Goal: Task Accomplishment & Management: Use online tool/utility

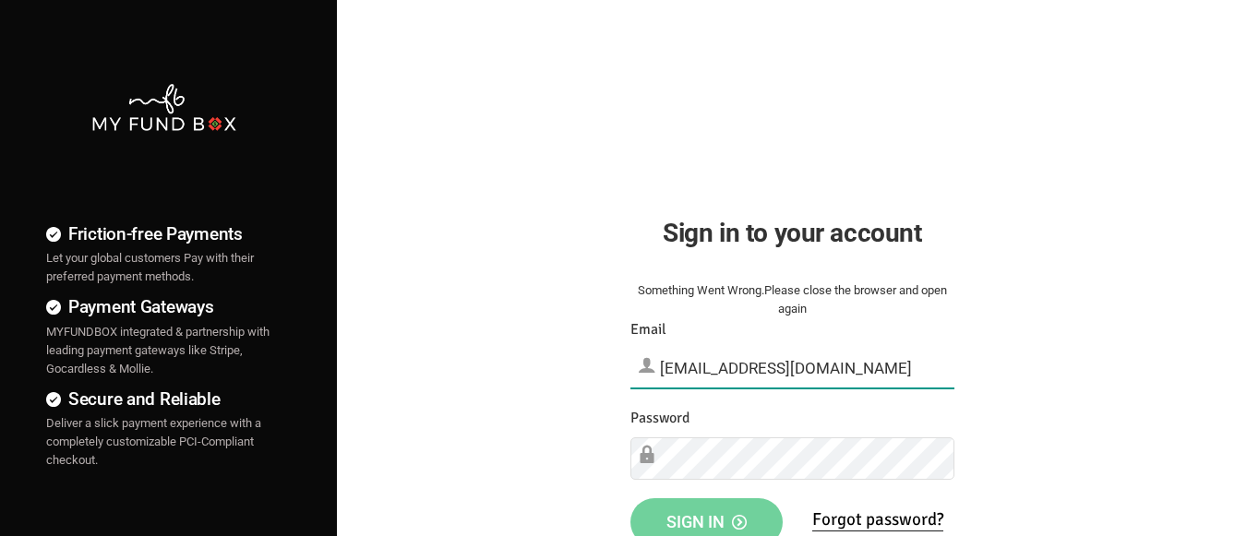
type input "[EMAIL_ADDRESS][DOMAIN_NAME]"
click at [706, 516] on span "Sign in" at bounding box center [706, 521] width 80 height 19
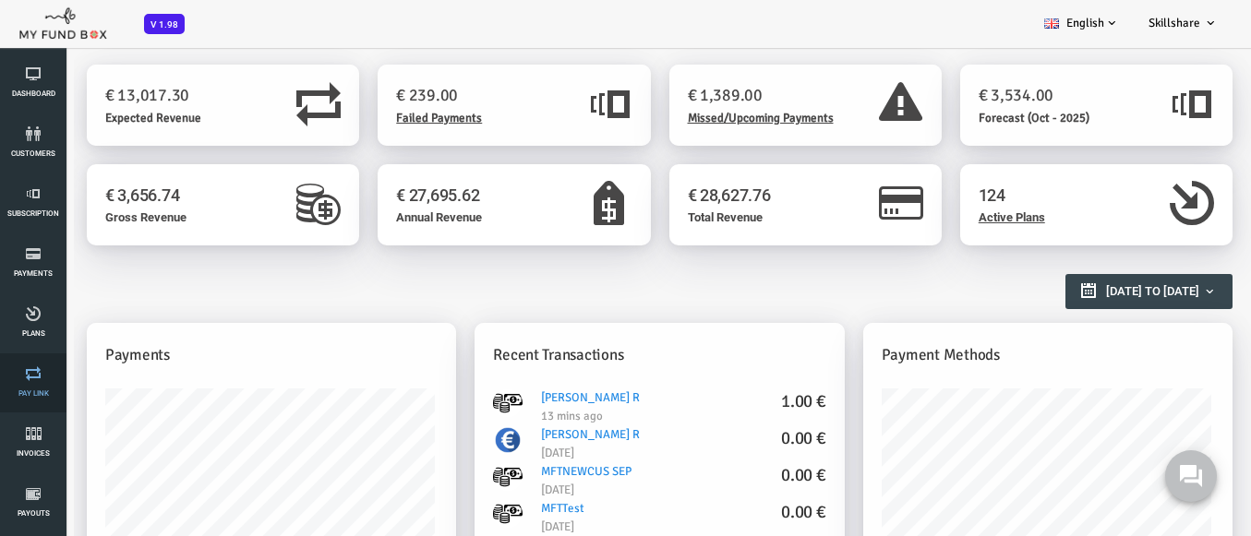
click at [33, 383] on link "Pay Link" at bounding box center [33, 382] width 55 height 59
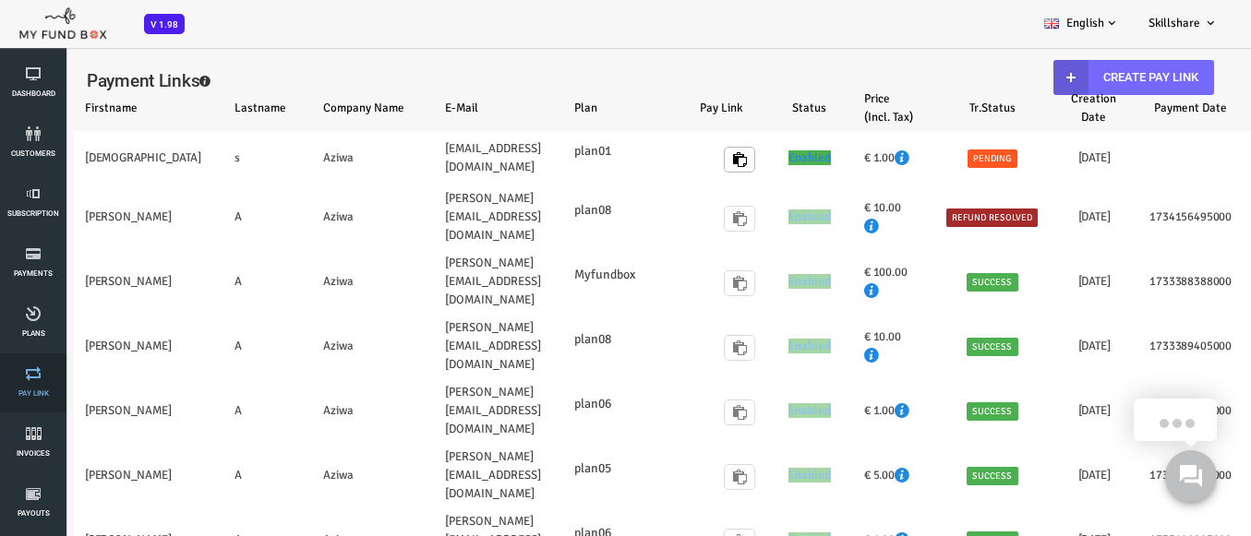
select select "100"
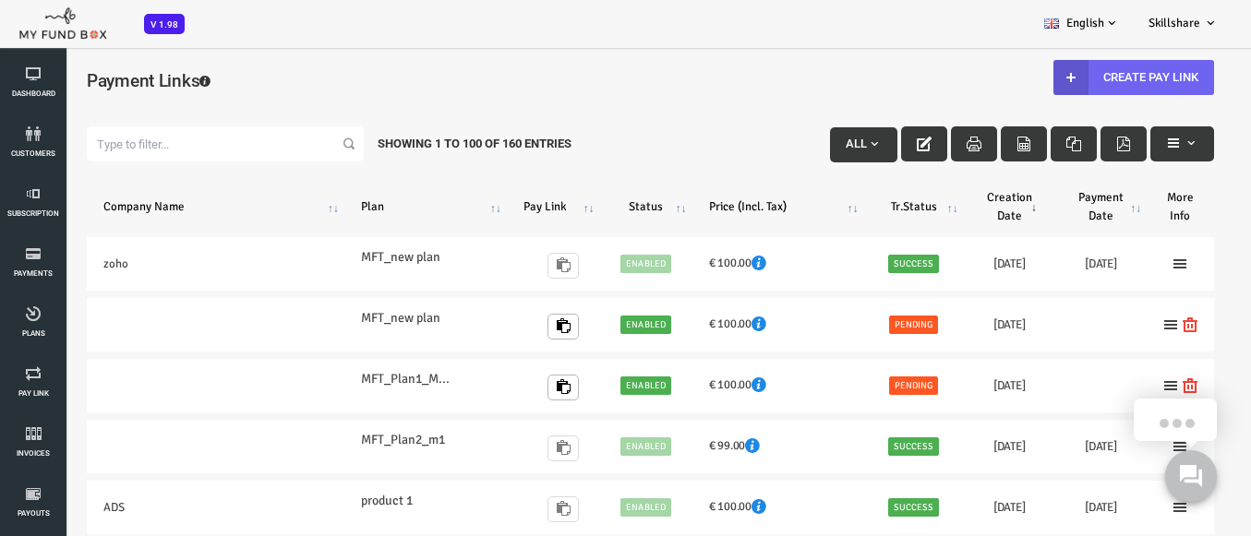
click at [1071, 77] on link "Create Pay Link" at bounding box center [1083, 77] width 161 height 35
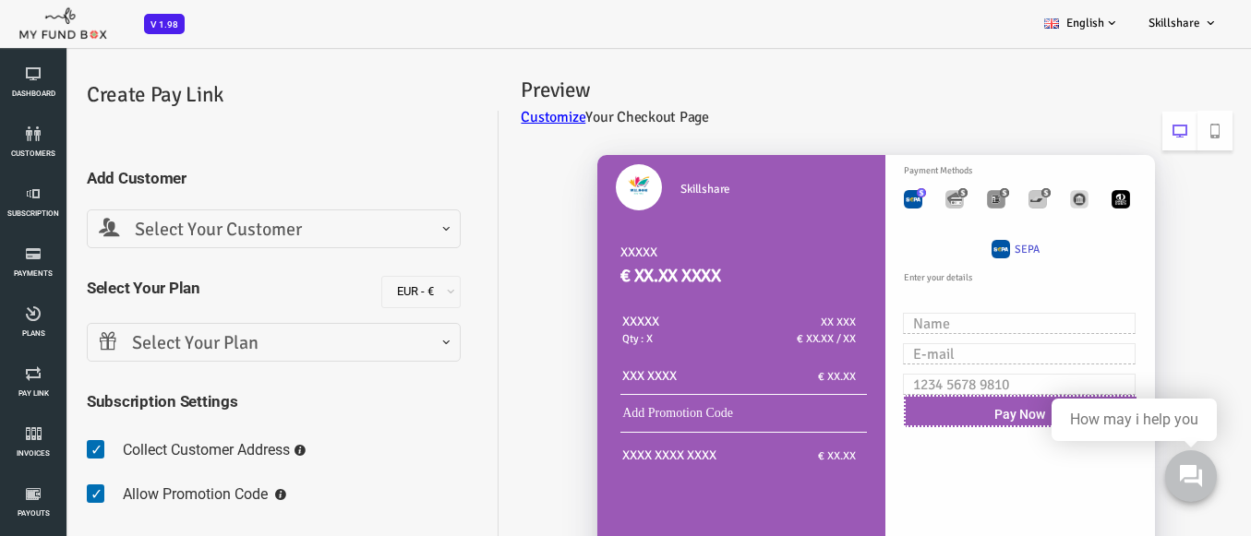
click at [221, 229] on span "Select Your Customer" at bounding box center [224, 230] width 350 height 29
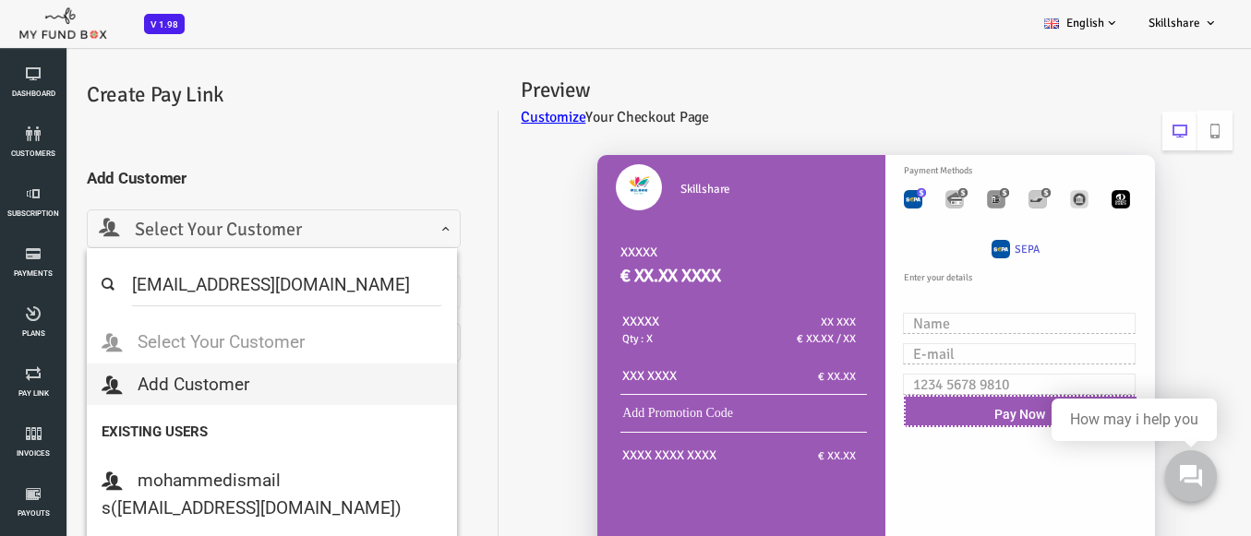
select select "[EMAIL_ADDRESS][DOMAIN_NAME]"
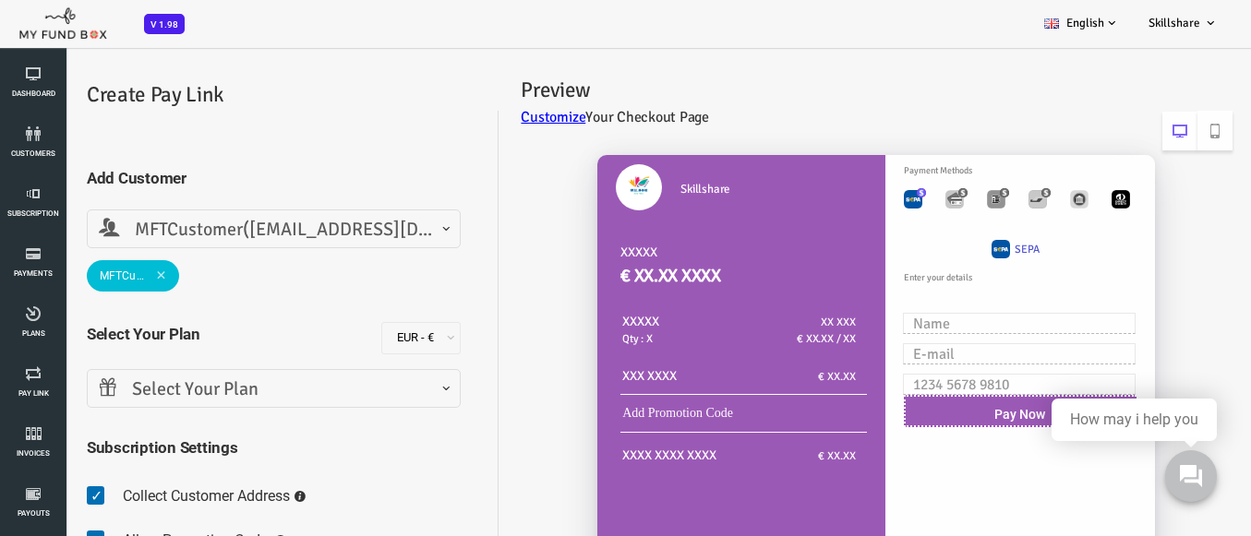
click at [221, 389] on span "Select Your Plan" at bounding box center [224, 390] width 350 height 29
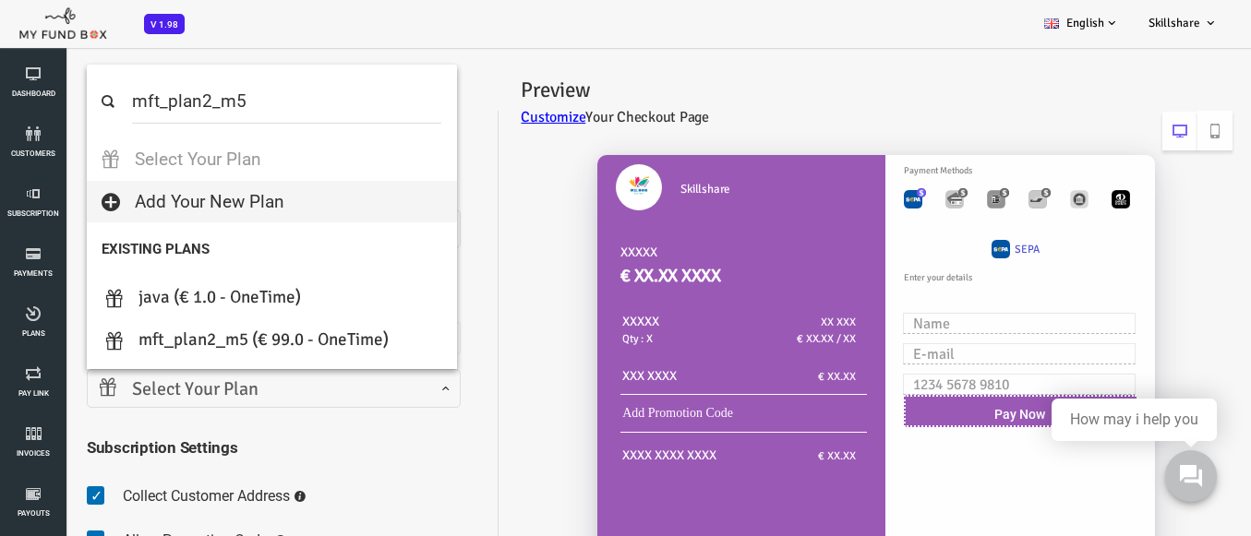
select select "MFT_Plan2_m5"
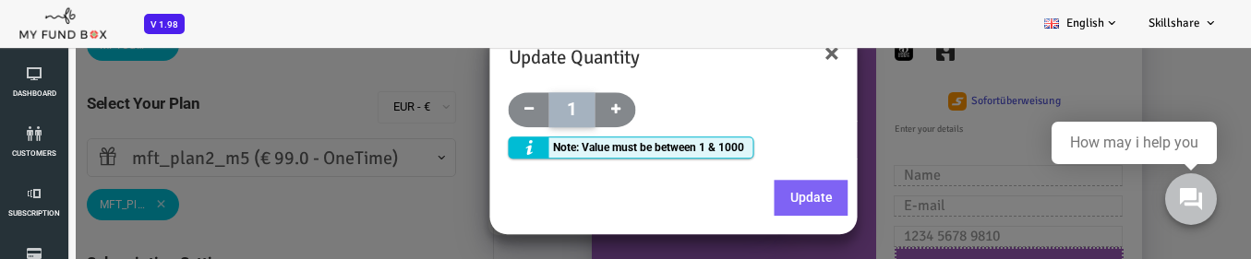
scroll to position [236, 0]
